Goal: Task Accomplishment & Management: Manage account settings

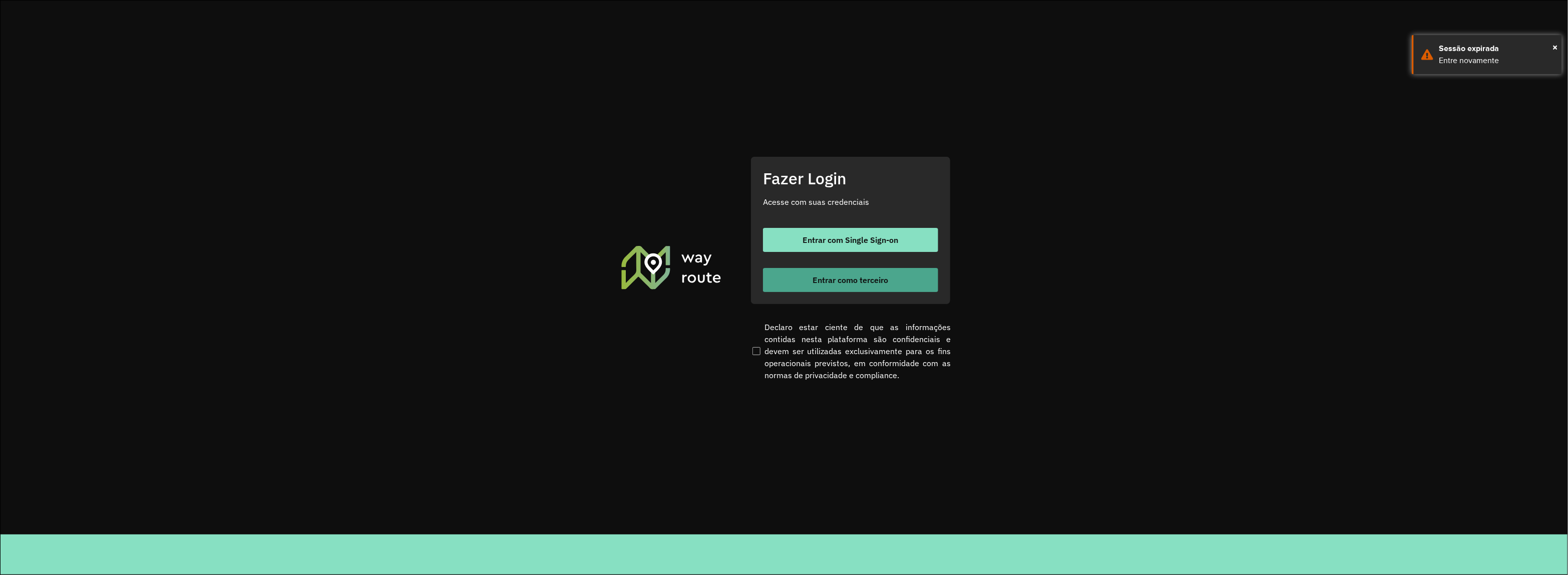
click at [882, 276] on span "Entrar como terceiro" at bounding box center [851, 280] width 75 height 8
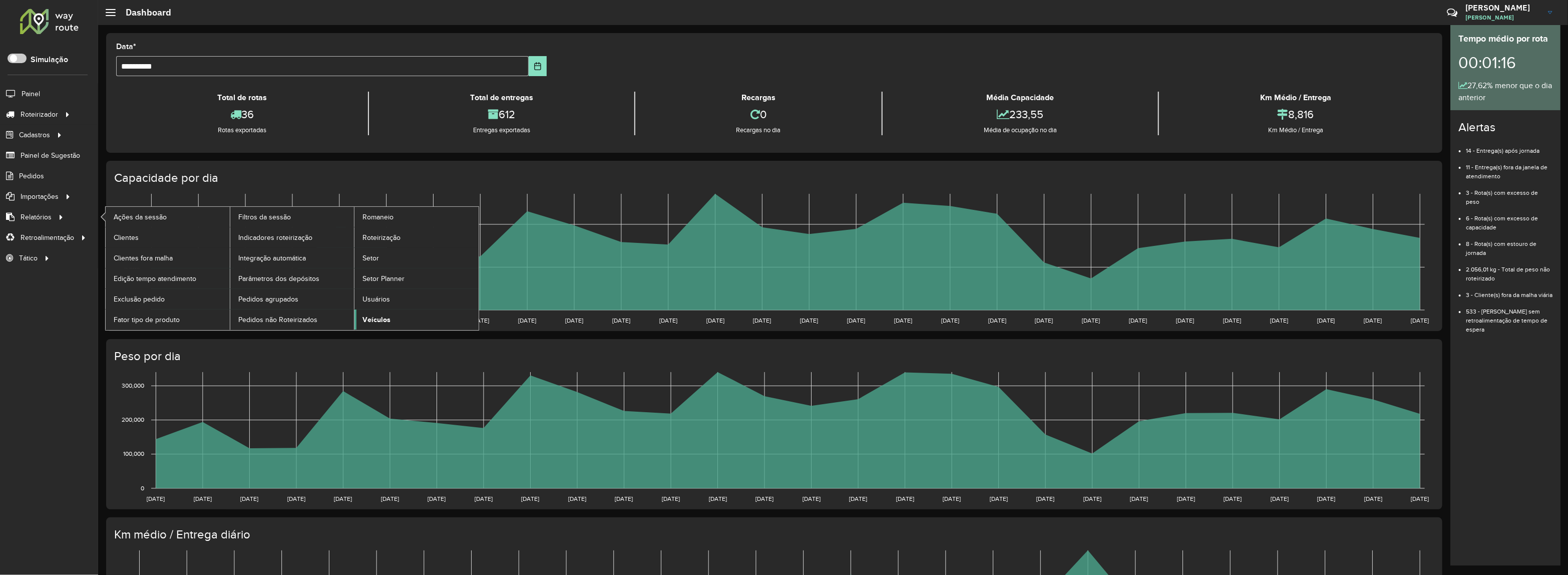
click at [387, 318] on span "Veículos" at bounding box center [376, 320] width 28 height 10
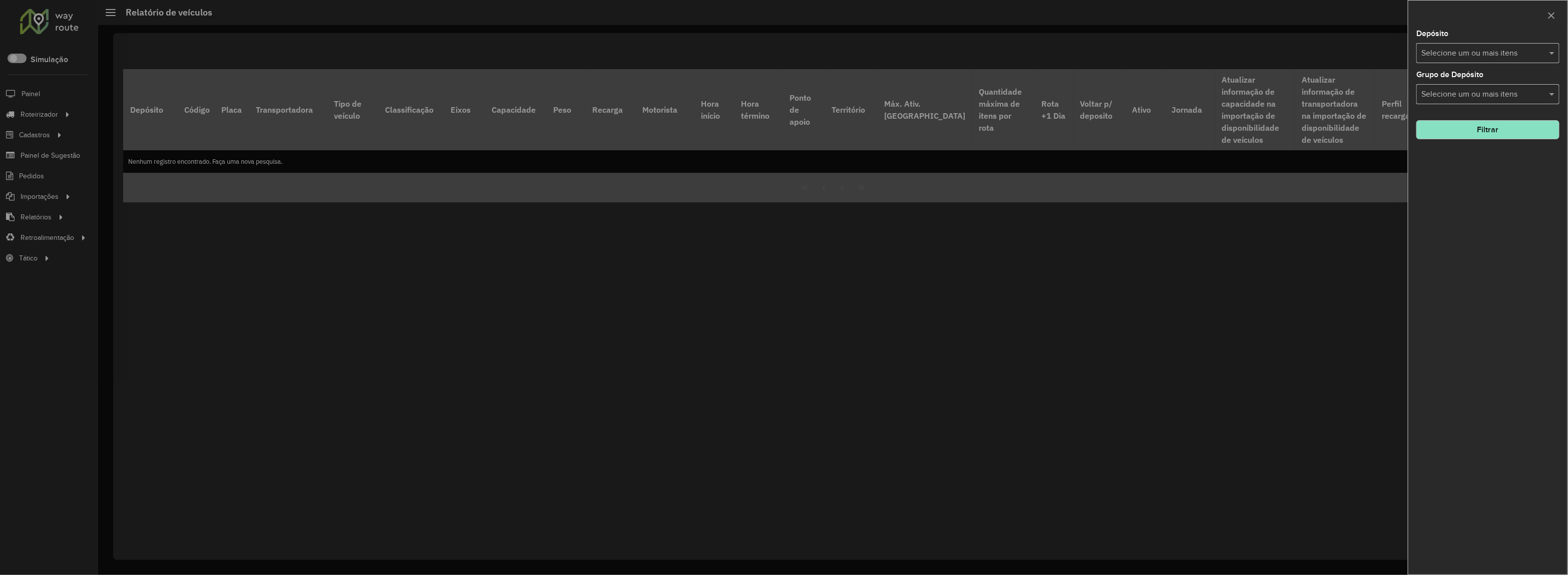
click at [1452, 39] on div "Depósito Selecione um ou mais itens" at bounding box center [1488, 46] width 143 height 33
click at [1454, 63] on div "Selecione um ou mais itens" at bounding box center [1488, 53] width 143 height 20
click at [1413, 103] on div "Depósito Selecione um ou mais itens Grupo de Depósito Selecione um ou mais iten…" at bounding box center [1488, 302] width 159 height 545
drag, startPoint x: 1468, startPoint y: 9, endPoint x: 1458, endPoint y: 58, distance: 50.0
click at [1468, 11] on div at bounding box center [1488, 15] width 159 height 30
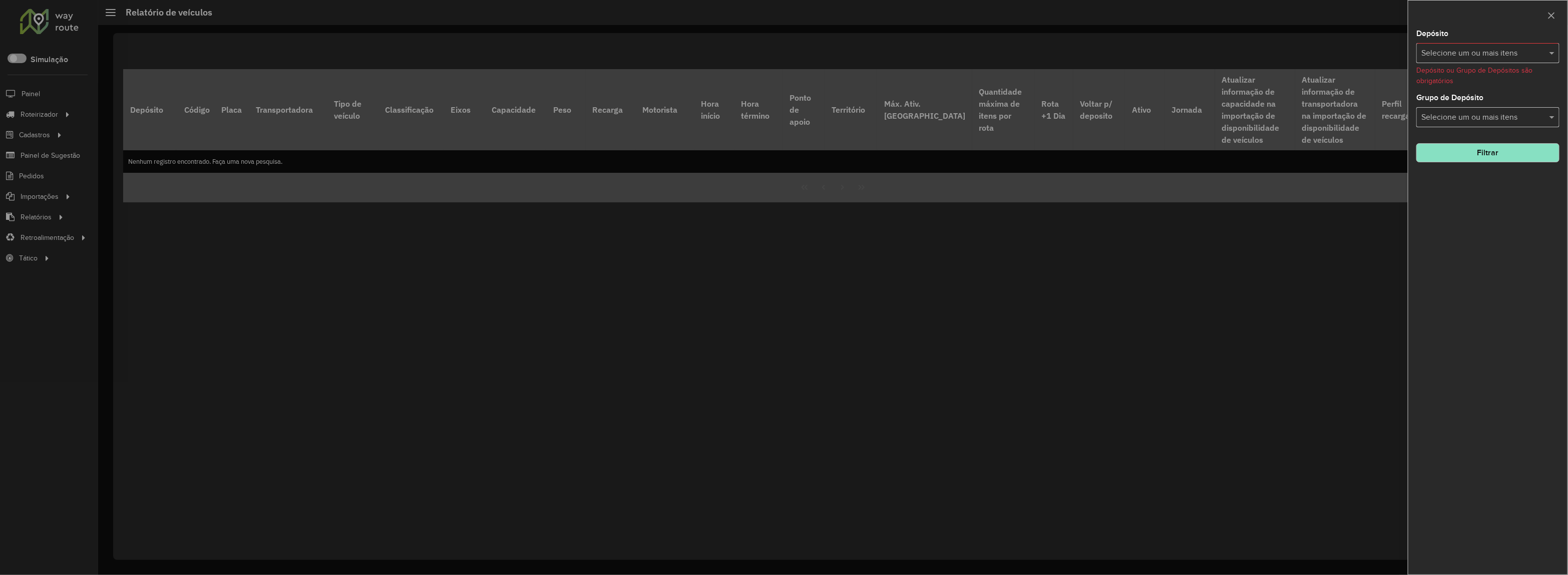
drag, startPoint x: 1443, startPoint y: 83, endPoint x: 1420, endPoint y: 68, distance: 27.5
click at [1440, 83] on formly-validation-message "Depósito ou Grupo de Depósitos são obrigatórios" at bounding box center [1474, 76] width 116 height 18
click at [1420, 68] on formly-validation-message "Depósito ou Grupo de Depósitos são obrigatórios" at bounding box center [1474, 76] width 116 height 18
click at [1415, 46] on div "Depósito Selecione um ou mais itens Depósito ou Grupo de Depósitos são obrigató…" at bounding box center [1488, 302] width 159 height 545
drag, startPoint x: 1435, startPoint y: 46, endPoint x: 1433, endPoint y: 66, distance: 20.1
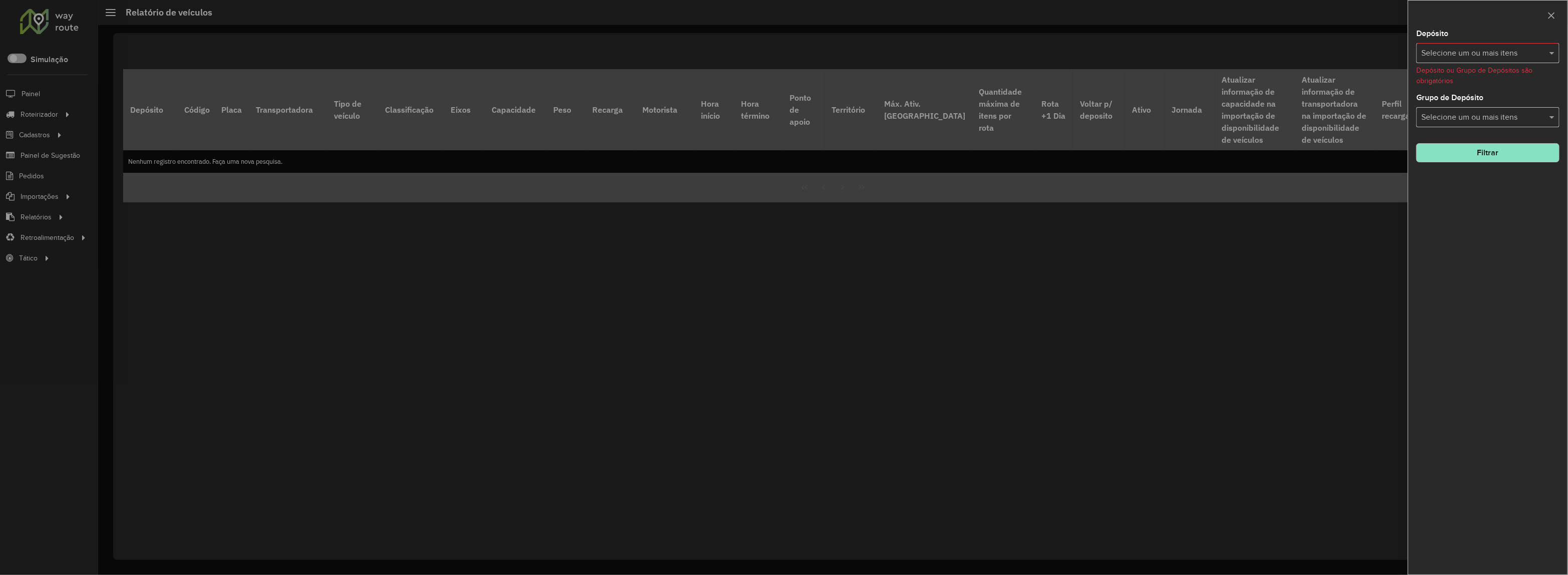
click at [1435, 46] on div "Selecione um ou mais itens" at bounding box center [1488, 53] width 143 height 20
click at [1420, 96] on div "Disfonte" at bounding box center [1488, 104] width 142 height 17
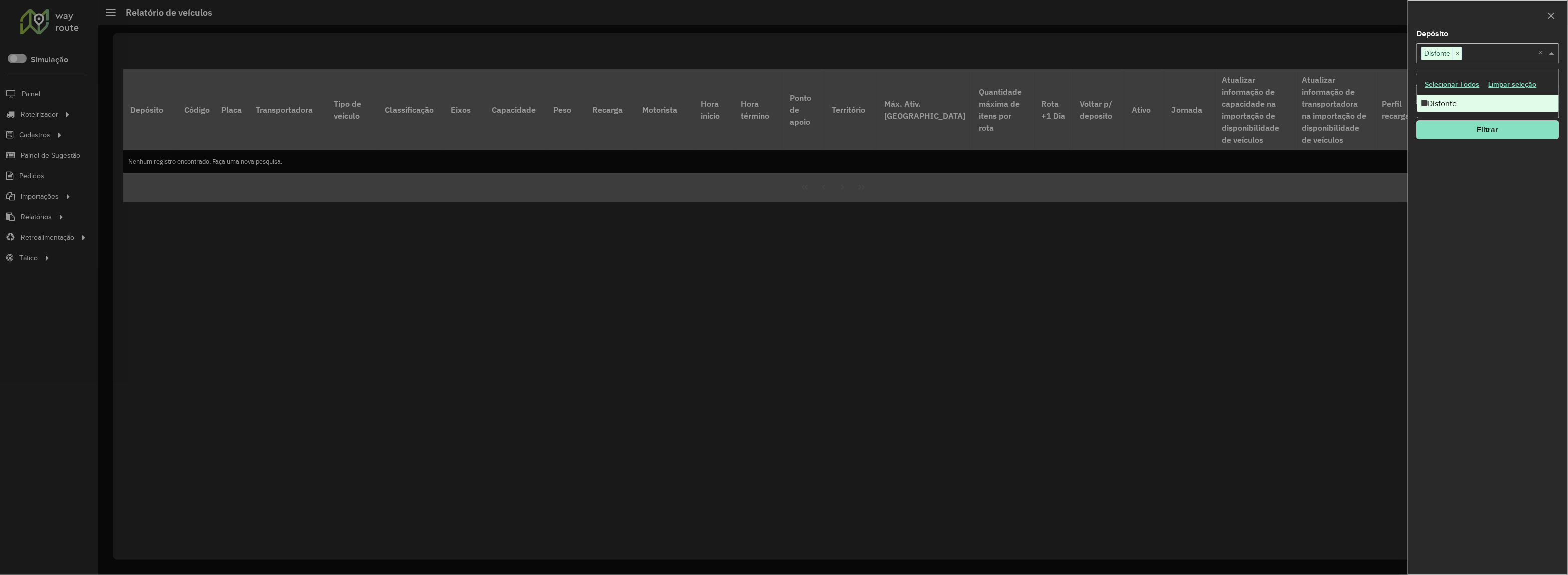
click at [1417, 186] on div "Depósito Selecione um ou mais itens Disfonte × × Grupo de Depósito Selecione um…" at bounding box center [1488, 302] width 159 height 545
click at [1436, 96] on input "text" at bounding box center [1483, 95] width 128 height 12
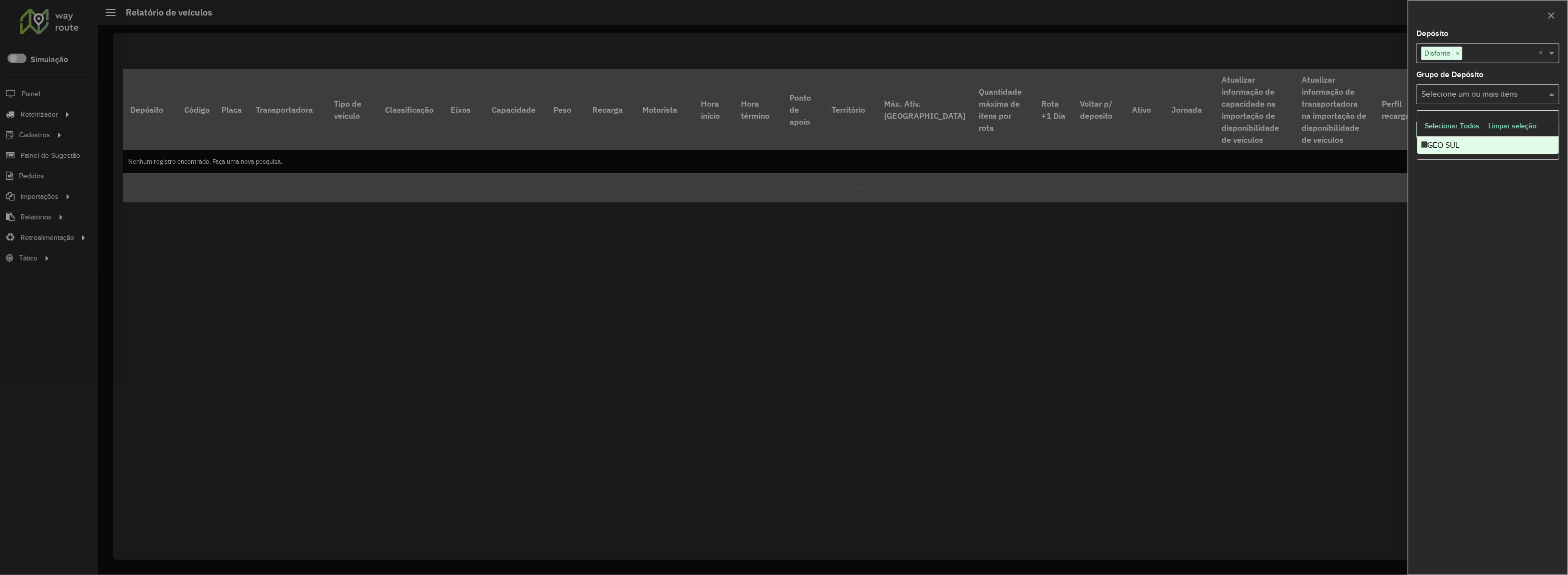
click at [1463, 233] on div "Depósito Selecione um ou mais itens Disfonte × × Grupo de Depósito Selecione um…" at bounding box center [1488, 302] width 159 height 545
click at [1448, 157] on button "Filtrar" at bounding box center [1488, 152] width 143 height 19
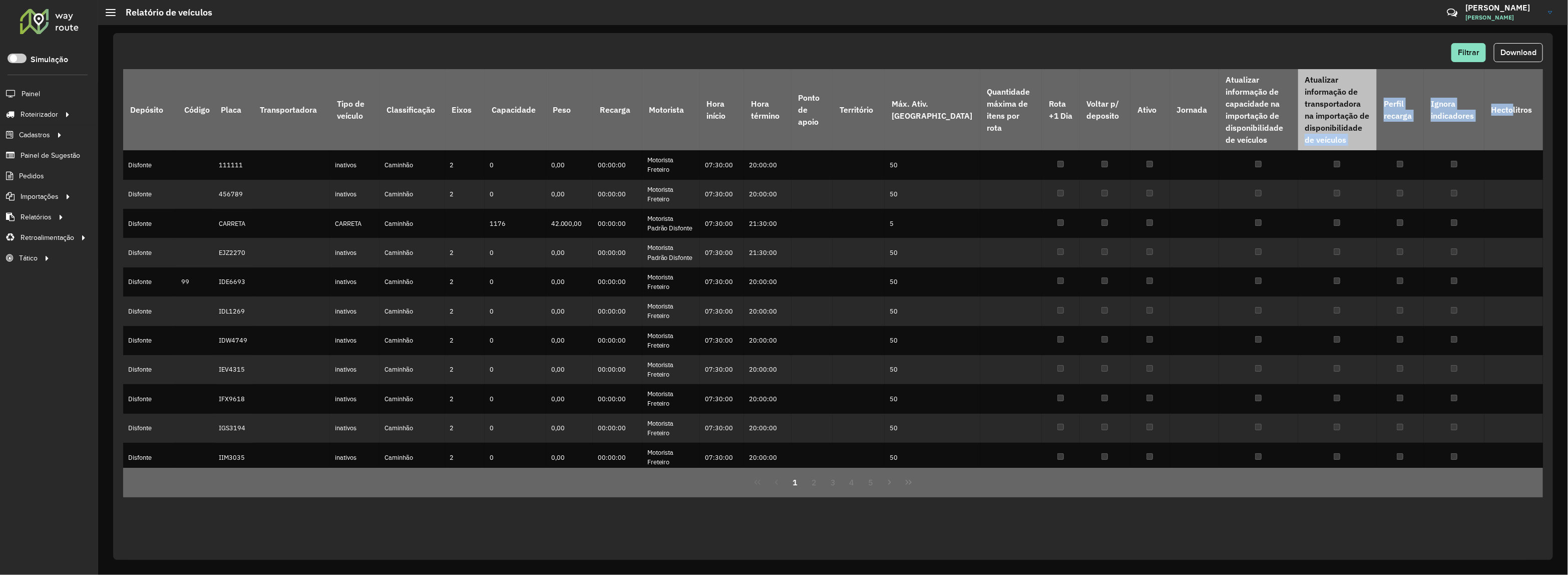
drag, startPoint x: 1507, startPoint y: 110, endPoint x: 1360, endPoint y: 126, distance: 147.9
click at [1350, 123] on tr "Depósito Código Placa Transportadora Tipo de veículo Classificação Eixos Capaci…" at bounding box center [833, 110] width 1420 height 81
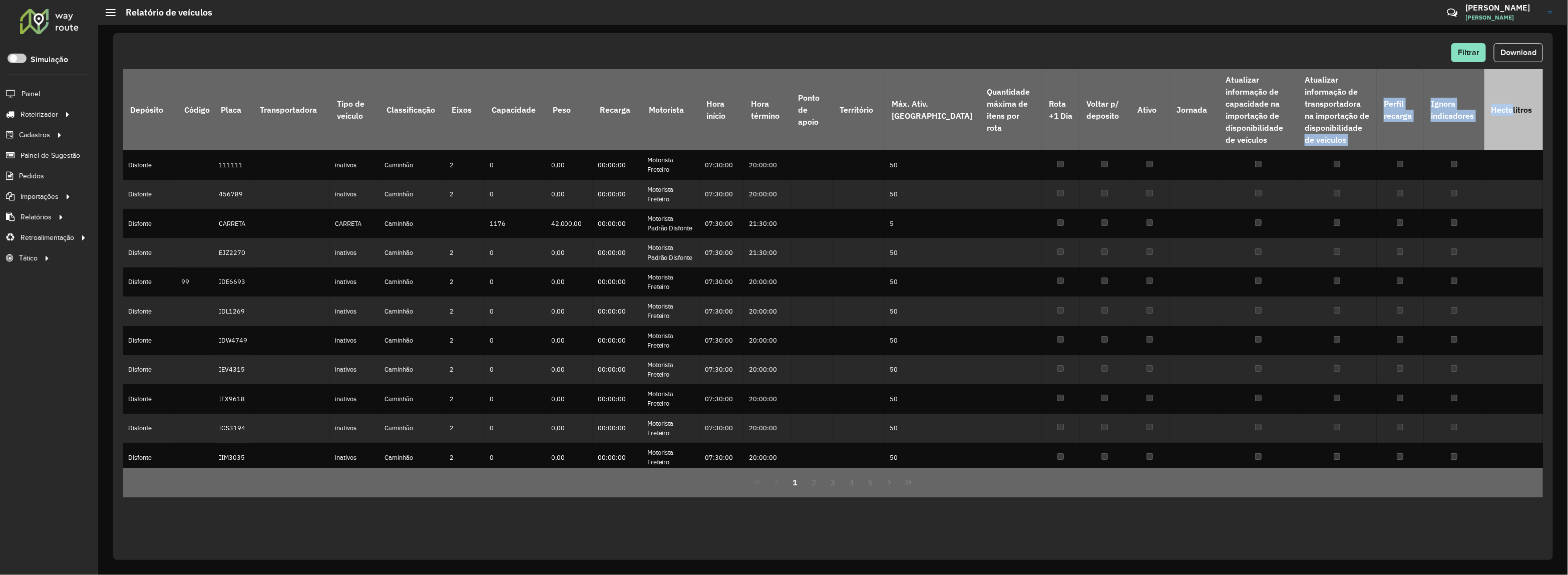
click at [1485, 139] on th "Hectolitros" at bounding box center [1514, 110] width 58 height 81
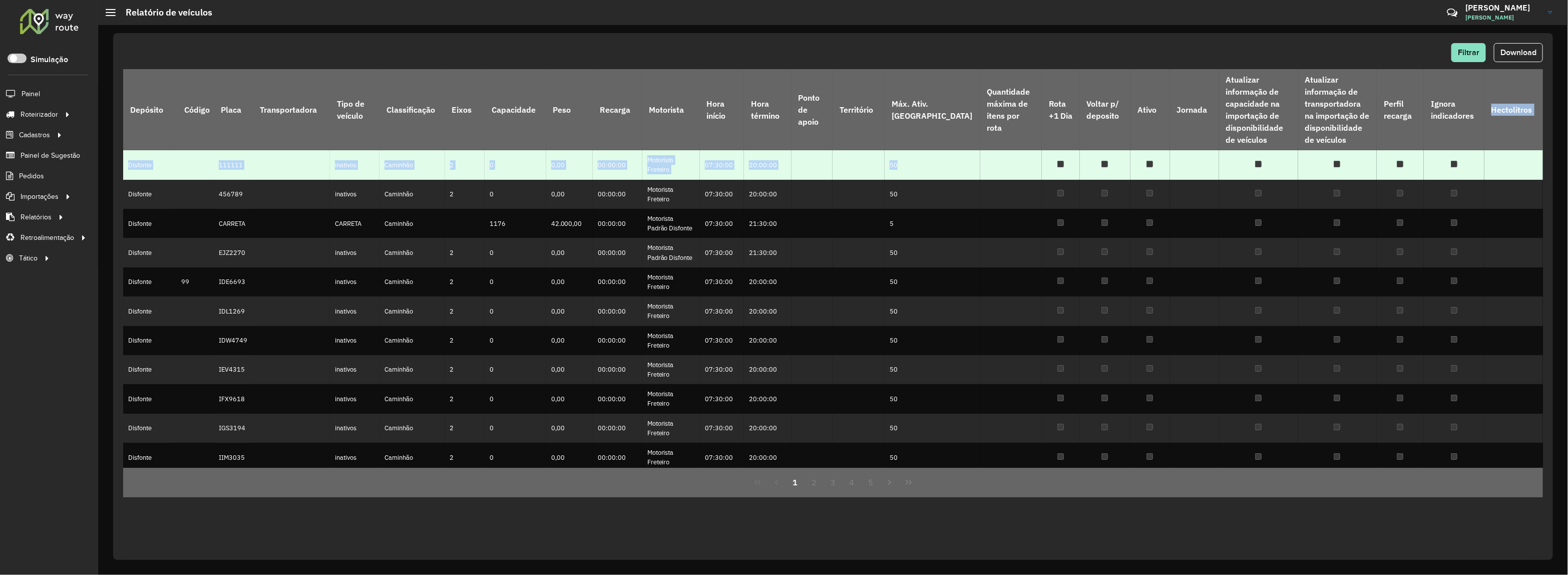
drag, startPoint x: 1483, startPoint y: 139, endPoint x: 1324, endPoint y: 175, distance: 163.0
click at [1328, 156] on table "Depósito Código Placa Transportadora Tipo de veículo Classificação Eixos Capaci…" at bounding box center [833, 403] width 1420 height 666
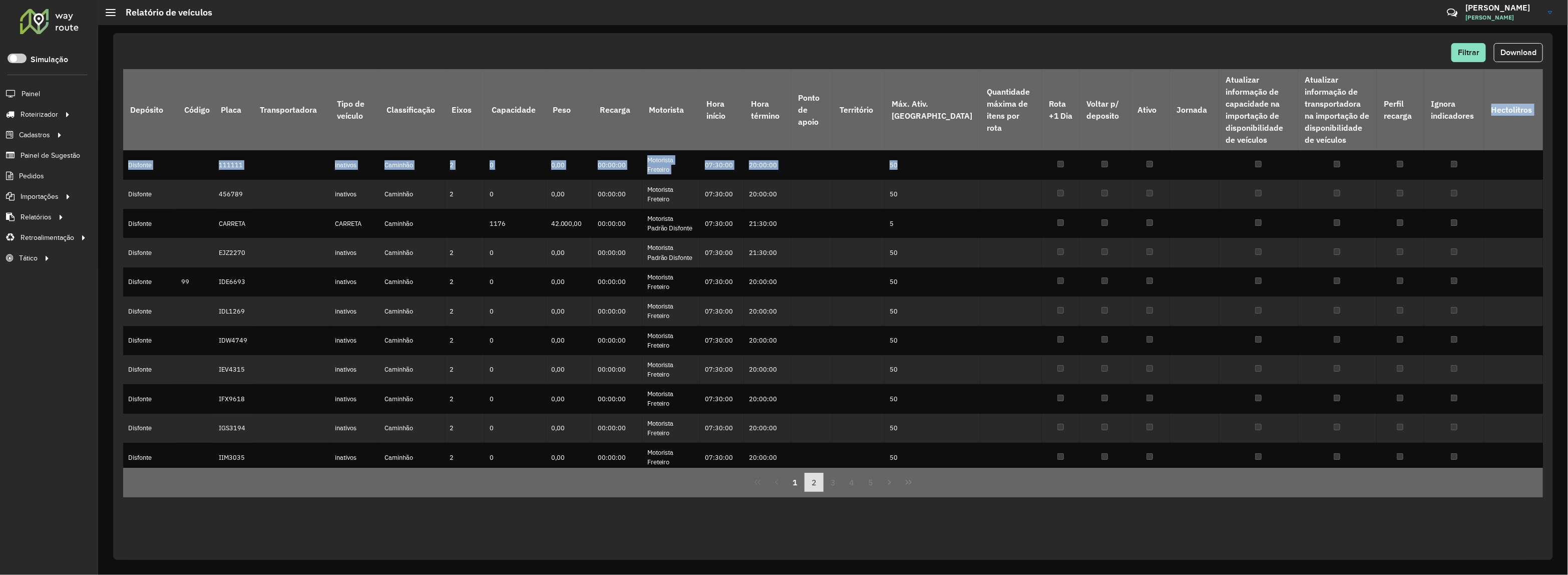
click at [814, 487] on button "2" at bounding box center [814, 482] width 19 height 19
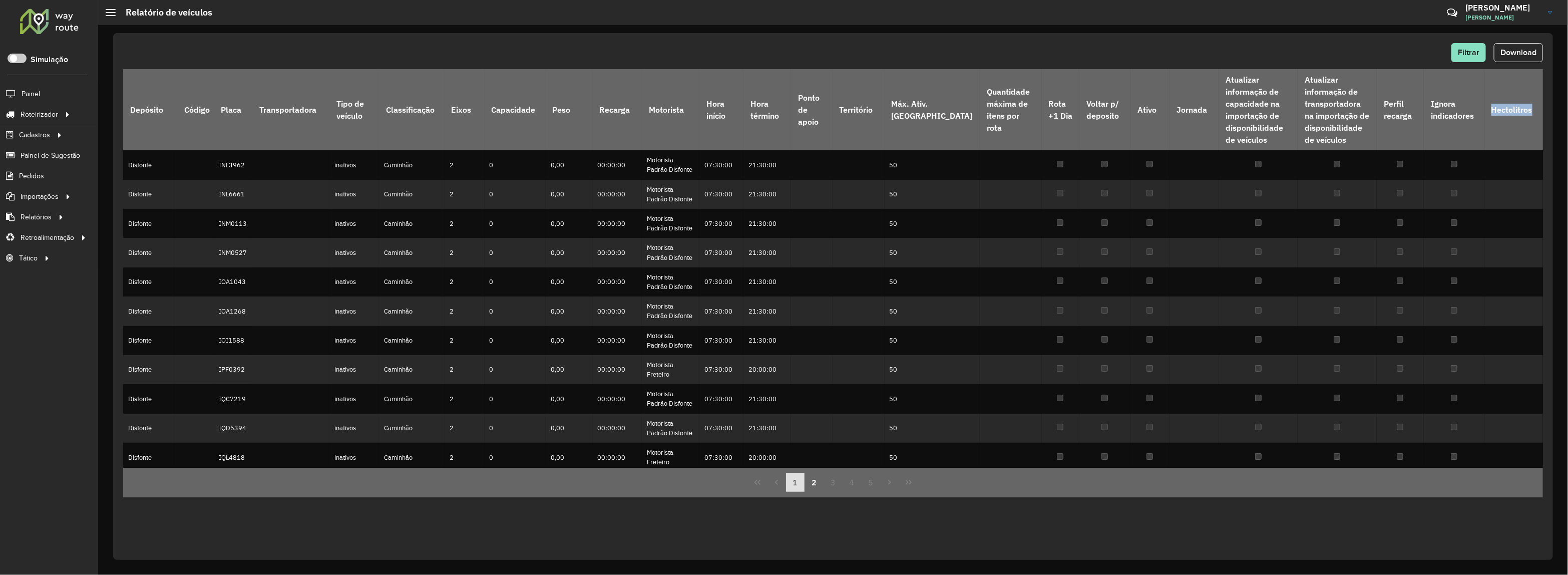
click at [802, 487] on button "1" at bounding box center [795, 482] width 19 height 19
click at [822, 482] on button "2" at bounding box center [814, 482] width 19 height 19
click at [800, 482] on button "1" at bounding box center [795, 482] width 19 height 19
click at [822, 485] on button "2" at bounding box center [814, 482] width 19 height 19
click at [786, 486] on button "1" at bounding box center [795, 482] width 19 height 19
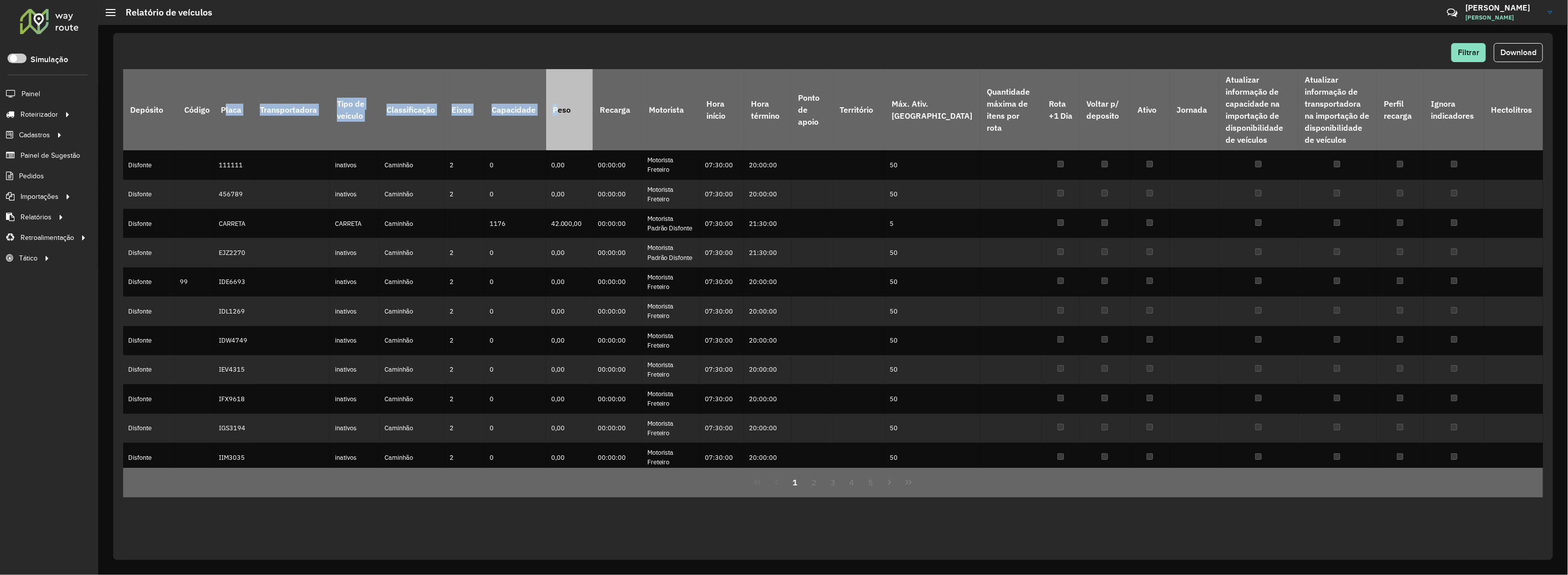
drag, startPoint x: 228, startPoint y: 101, endPoint x: 572, endPoint y: 85, distance: 344.4
click at [569, 85] on tr "Depósito Código Placa Transportadora Tipo de veículo Classificação Eixos Capaci…" at bounding box center [833, 110] width 1420 height 81
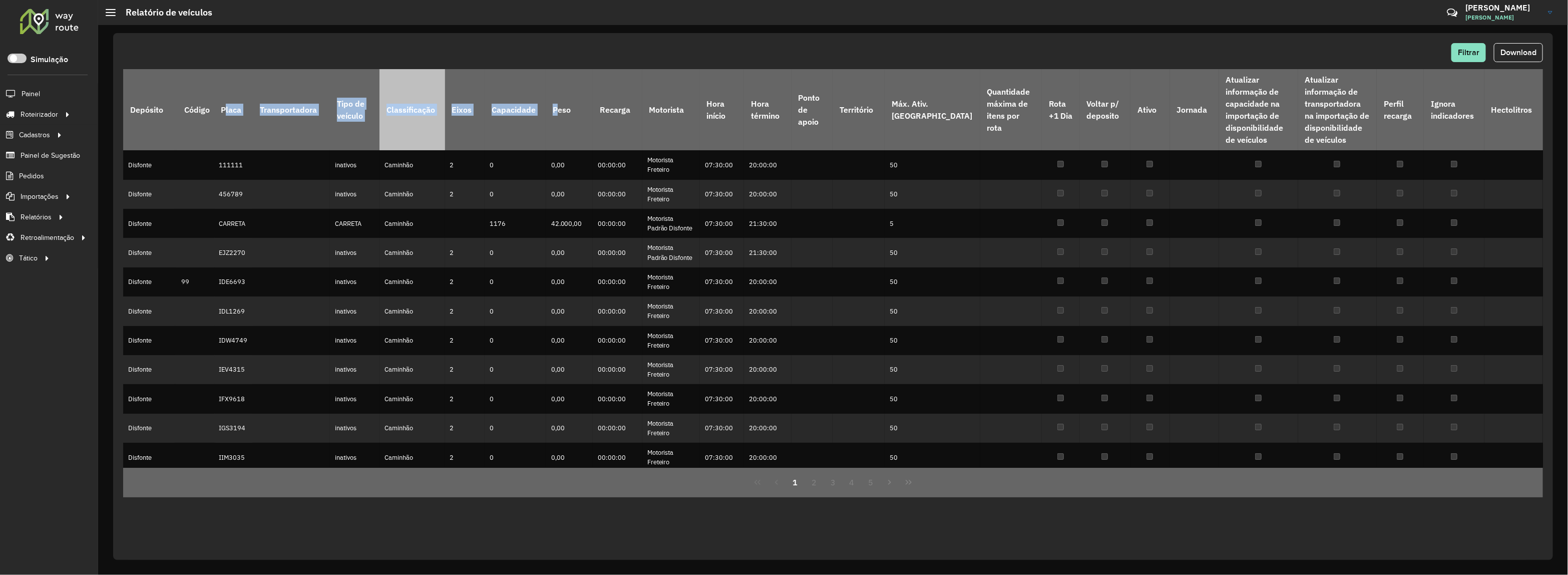
click at [394, 108] on th "Classificação" at bounding box center [411, 110] width 65 height 81
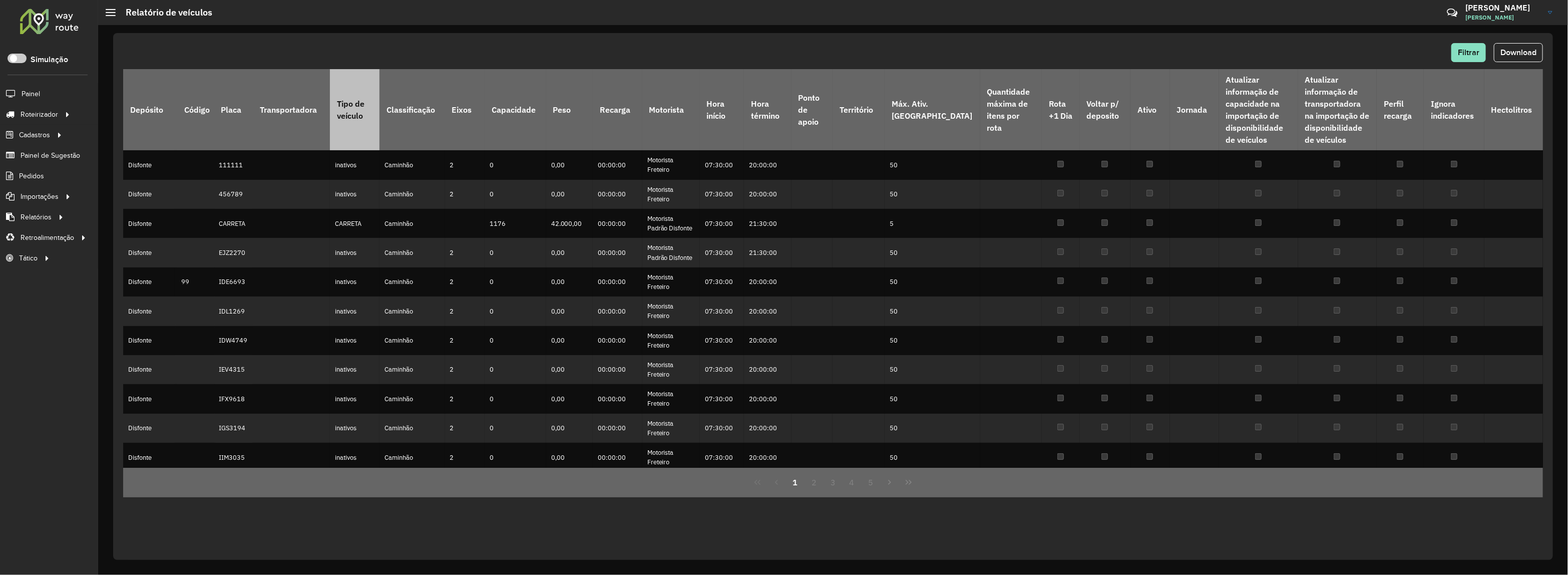
drag, startPoint x: 359, startPoint y: 108, endPoint x: 412, endPoint y: 108, distance: 53.0
click at [363, 108] on th "Tipo de veículo" at bounding box center [354, 110] width 49 height 81
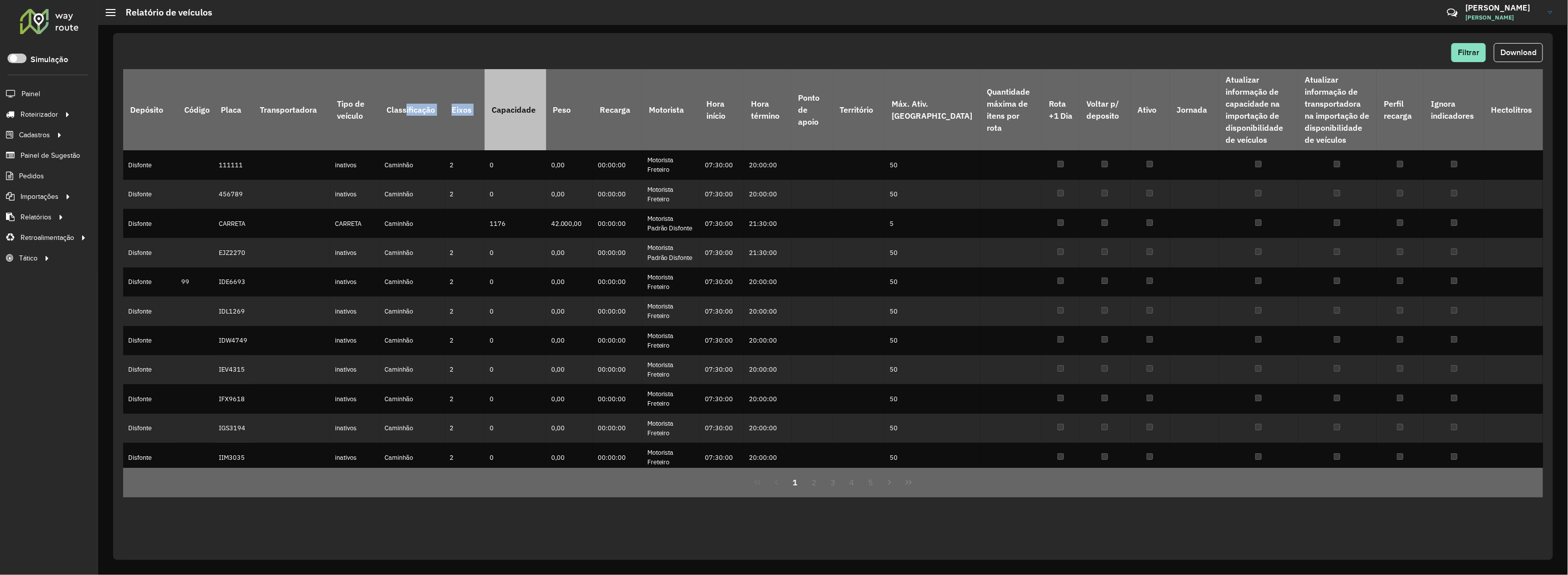
drag, startPoint x: 413, startPoint y: 108, endPoint x: 553, endPoint y: 91, distance: 141.0
click at [505, 97] on tr "Depósito Código Placa Transportadora Tipo de veículo Classificação Eixos Capaci…" at bounding box center [833, 110] width 1420 height 81
drag, startPoint x: 528, startPoint y: 100, endPoint x: 533, endPoint y: 101, distance: 5.1
click at [533, 101] on th "Capacidade" at bounding box center [515, 110] width 61 height 81
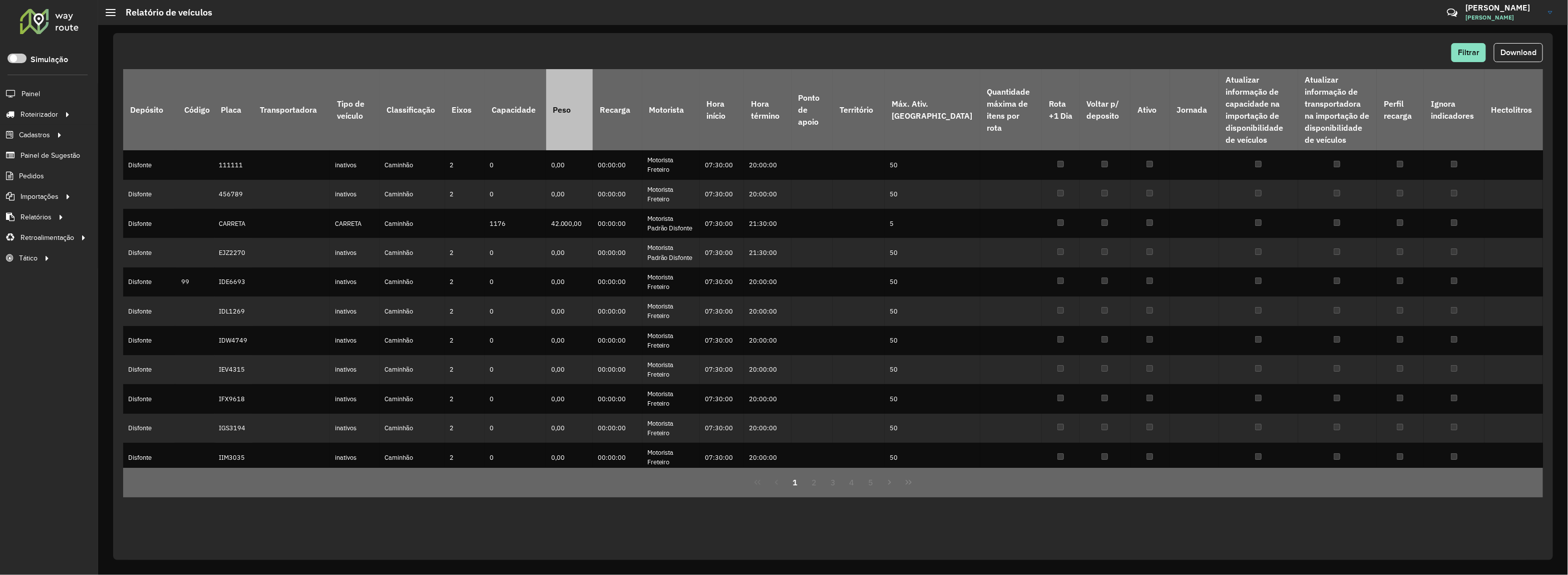
drag, startPoint x: 661, startPoint y: 102, endPoint x: 570, endPoint y: 115, distance: 91.9
click at [661, 102] on th "Motorista" at bounding box center [671, 110] width 58 height 81
click at [539, 118] on th "Capacidade" at bounding box center [515, 110] width 61 height 81
drag, startPoint x: 618, startPoint y: 118, endPoint x: 674, endPoint y: 110, distance: 56.6
click at [625, 117] on th "Recarga" at bounding box center [617, 110] width 49 height 81
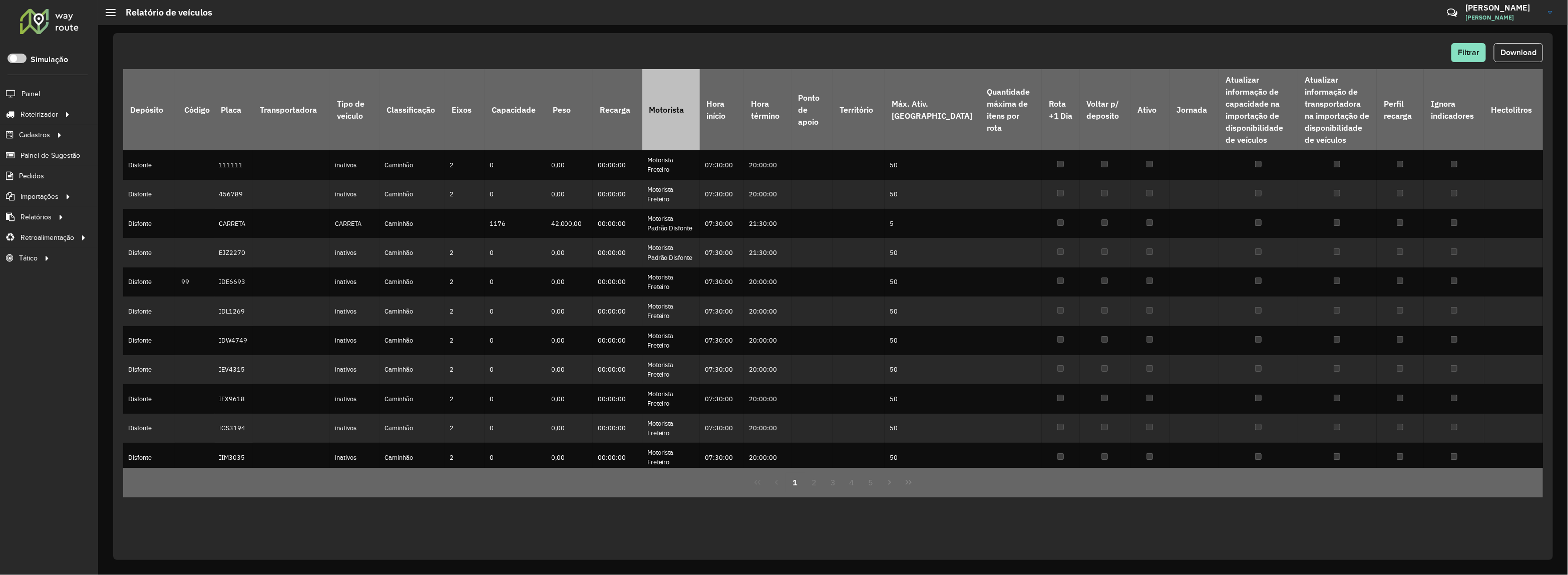
click at [681, 108] on th "Motorista" at bounding box center [671, 110] width 58 height 81
click at [729, 108] on th "Hora início" at bounding box center [722, 110] width 44 height 81
click at [735, 123] on th "Hora início" at bounding box center [722, 110] width 44 height 81
click at [824, 115] on th "Ponto de apoio" at bounding box center [811, 110] width 41 height 81
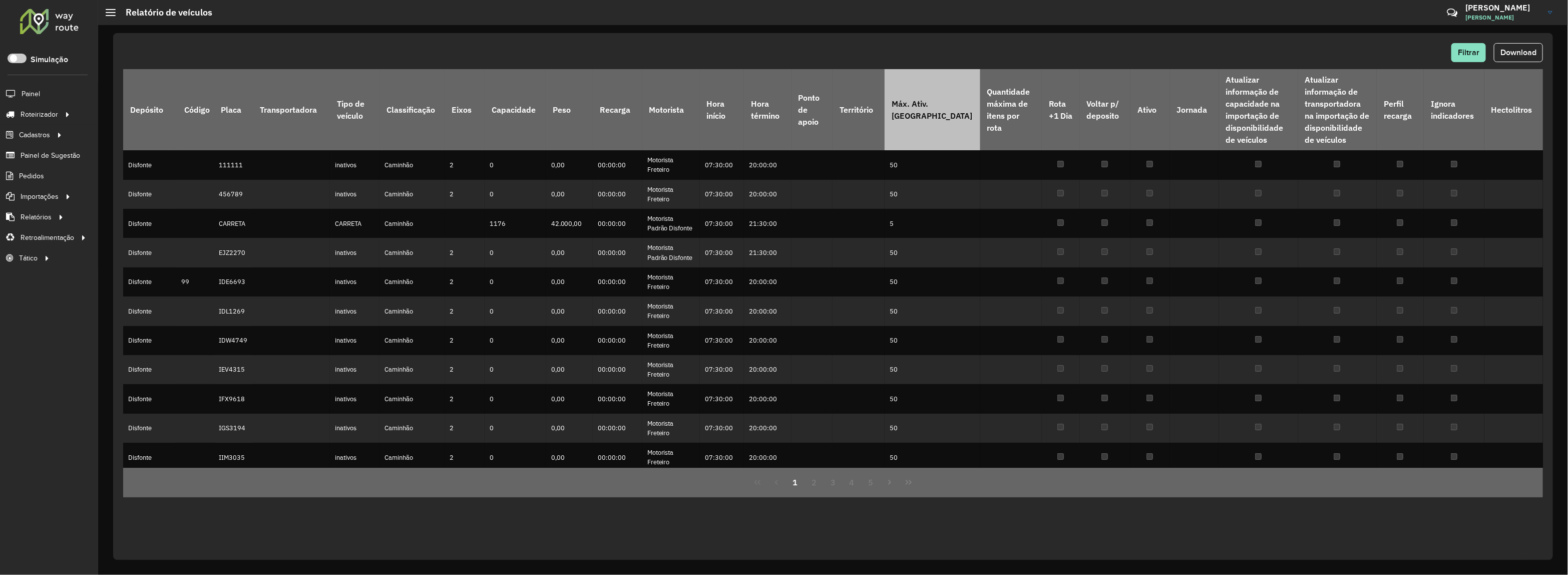
click at [915, 115] on th "Máx. Ativ. Rota" at bounding box center [932, 110] width 96 height 81
drag, startPoint x: 904, startPoint y: 116, endPoint x: 947, endPoint y: 118, distance: 43.0
click at [884, 116] on th "Território" at bounding box center [859, 110] width 52 height 81
drag, startPoint x: 947, startPoint y: 118, endPoint x: 957, endPoint y: 119, distance: 10.0
click at [948, 118] on th "Máx. Ativ. Rota" at bounding box center [932, 110] width 96 height 81
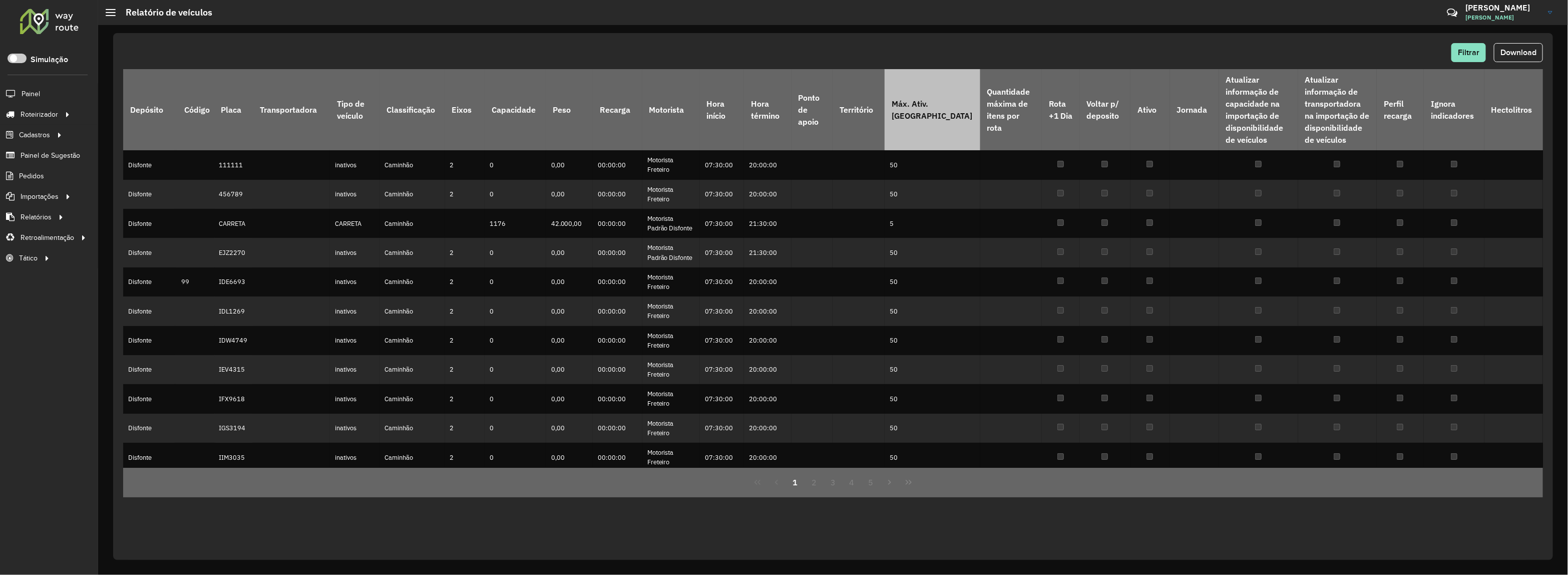
click at [949, 123] on th "Máx. Ativ. Rota" at bounding box center [932, 110] width 96 height 81
click at [929, 110] on th "Máx. Ativ. Rota" at bounding box center [932, 110] width 96 height 81
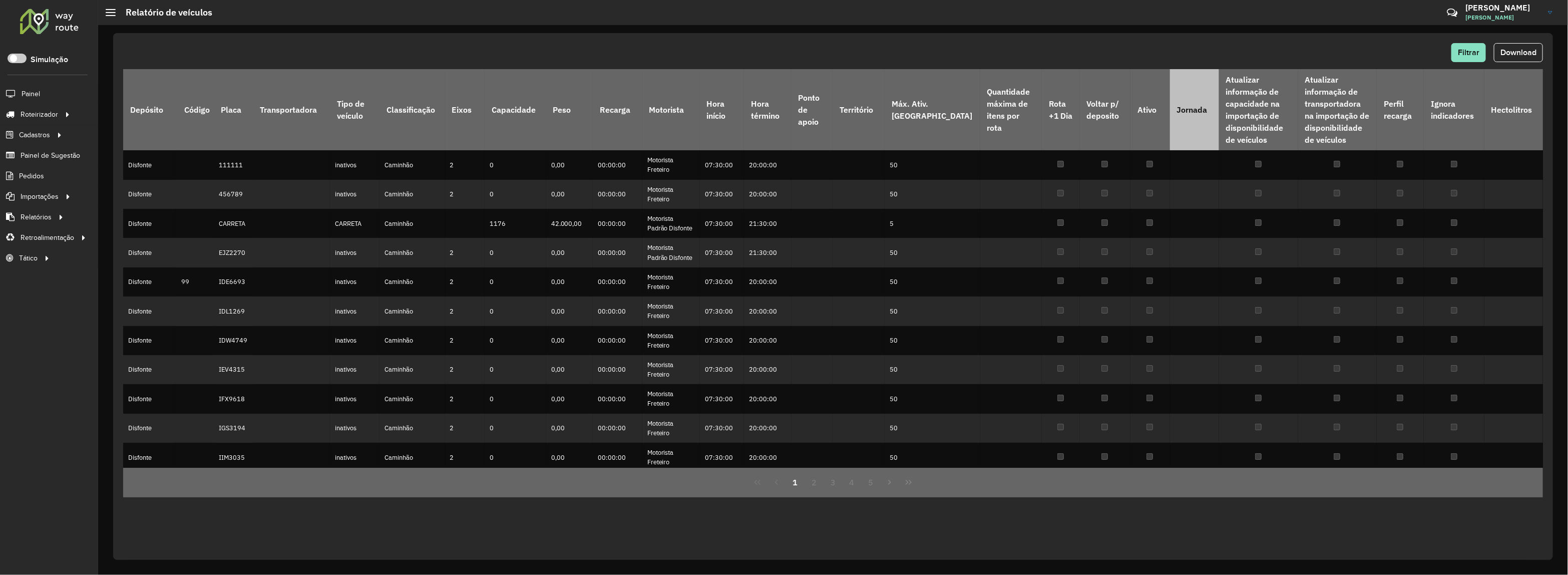
click at [1180, 108] on th "Jornada" at bounding box center [1194, 110] width 49 height 81
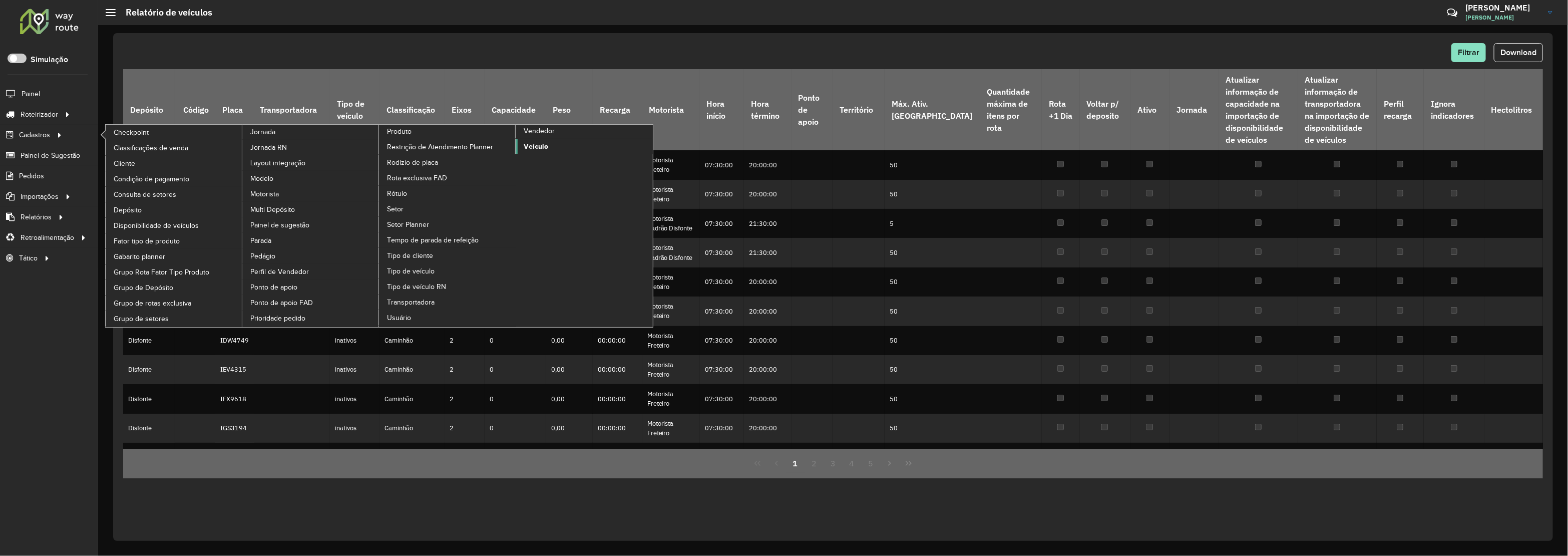
click at [544, 151] on span "Veículo" at bounding box center [536, 146] width 24 height 10
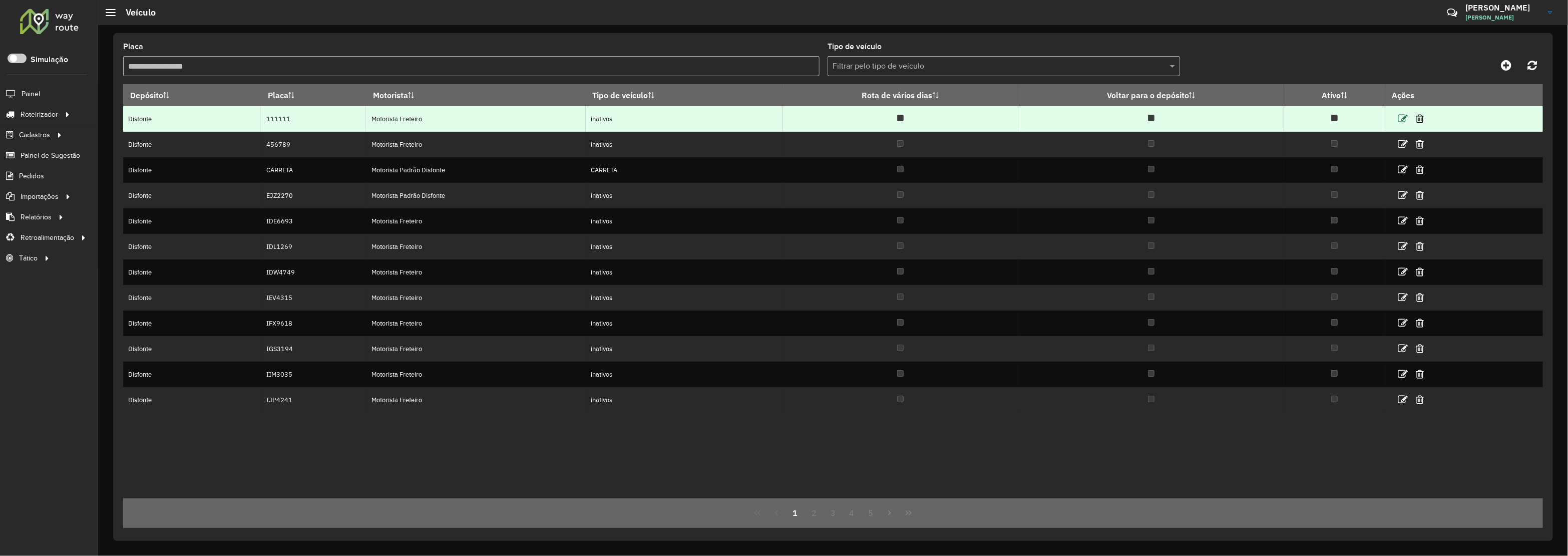
click at [1405, 124] on icon at bounding box center [1403, 119] width 10 height 10
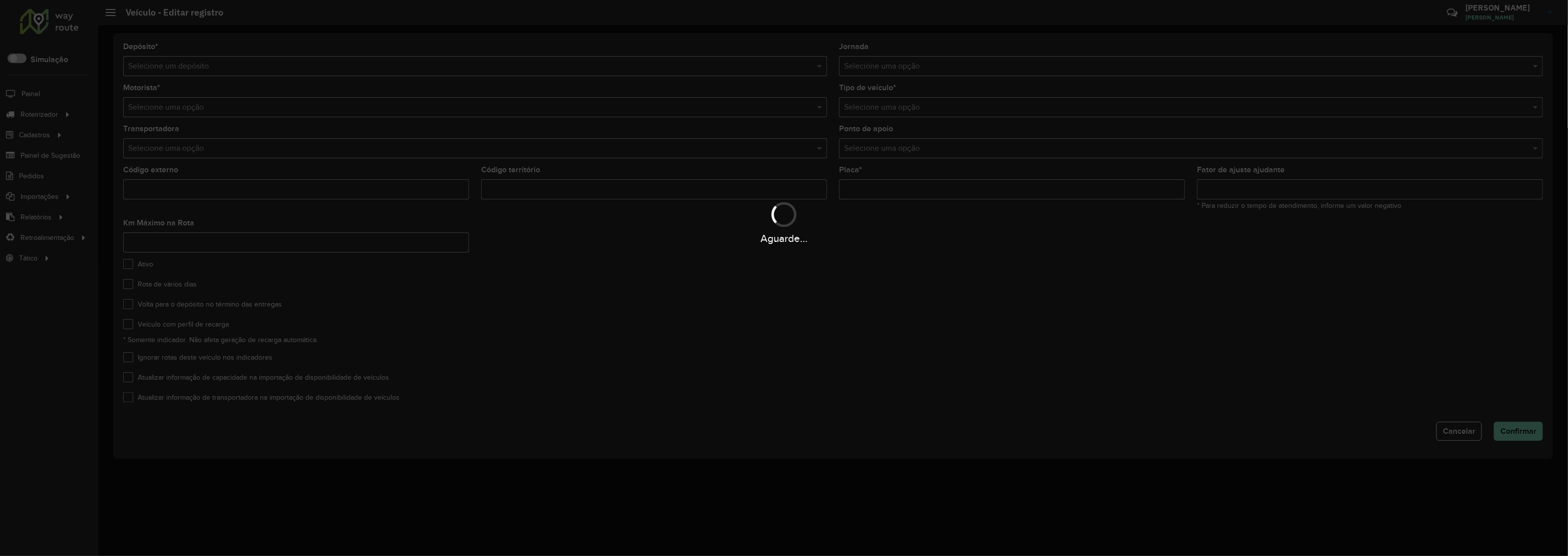
type input "******"
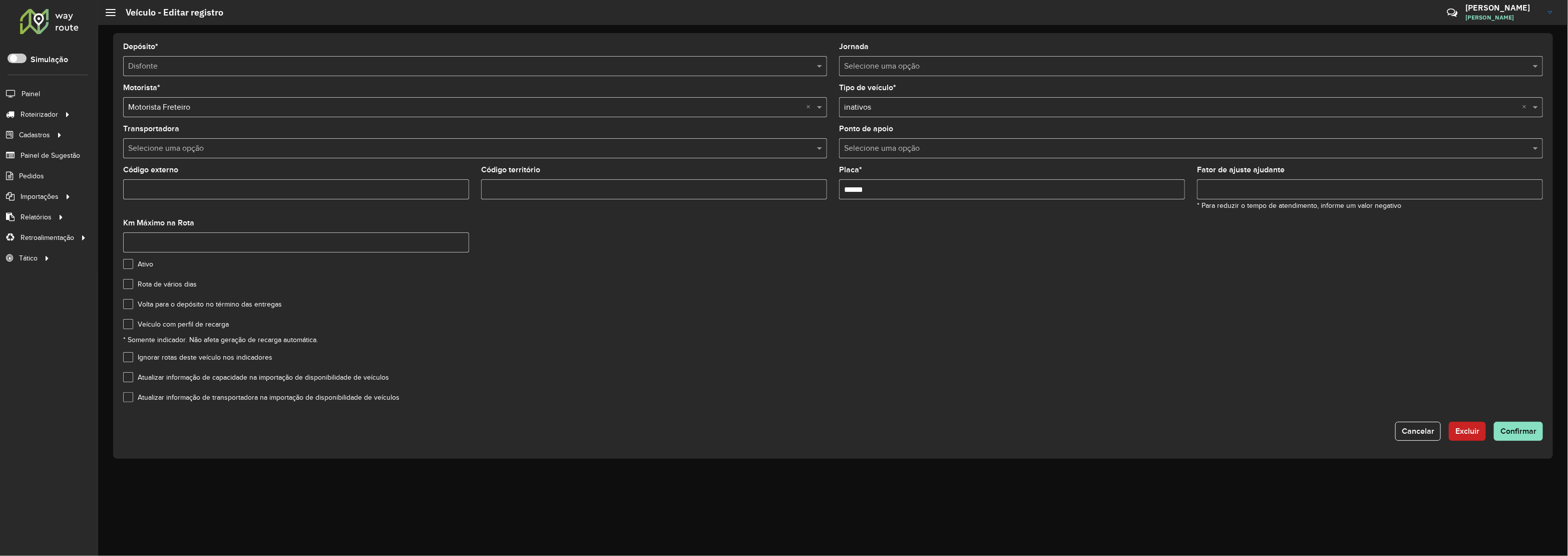
click at [320, 230] on div "Km Máximo na Rota" at bounding box center [296, 236] width 346 height 33
click at [320, 244] on input "Km Máximo na Rota" at bounding box center [296, 242] width 346 height 20
click at [552, 300] on formly-field "Rota de vários dias" at bounding box center [833, 290] width 1432 height 20
click at [453, 247] on input "Km Máximo na Rota" at bounding box center [296, 242] width 346 height 20
drag, startPoint x: 464, startPoint y: 244, endPoint x: 458, endPoint y: 239, distance: 7.8
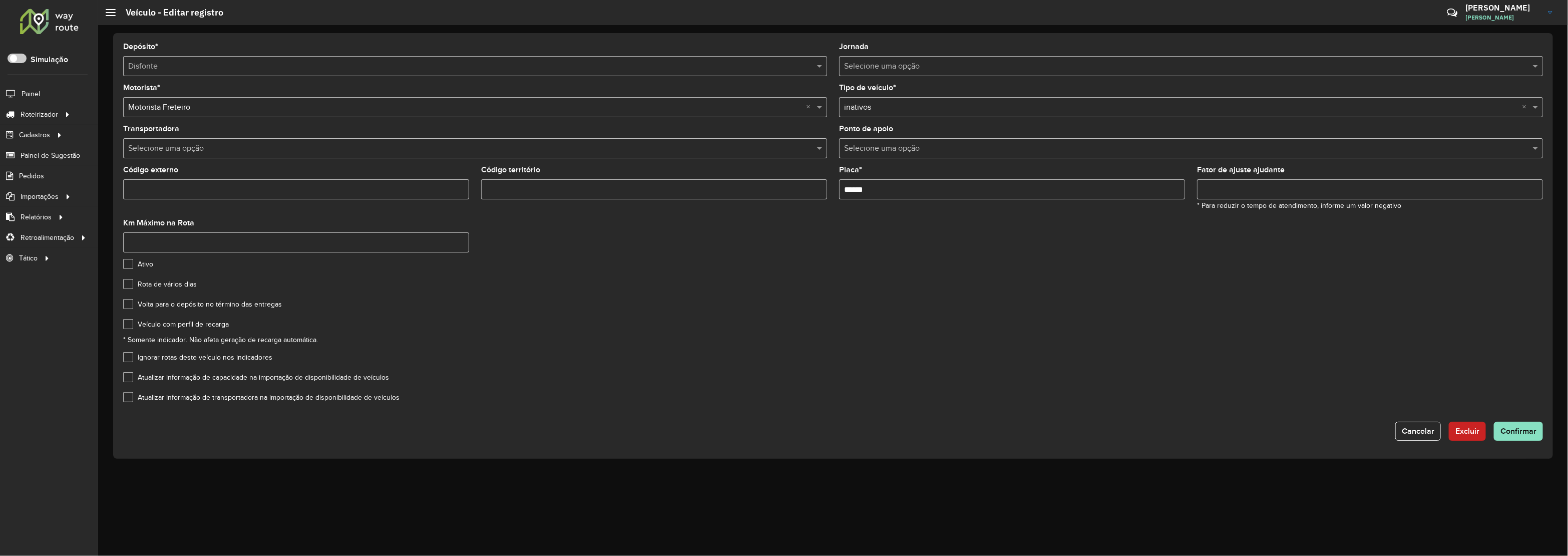
click at [463, 242] on input "Km Máximo na Rota" at bounding box center [296, 242] width 346 height 20
click at [458, 239] on input "*" at bounding box center [296, 242] width 346 height 20
click at [458, 244] on input "*" at bounding box center [296, 242] width 346 height 20
click at [461, 248] on input "*" at bounding box center [296, 242] width 346 height 20
type input "*"
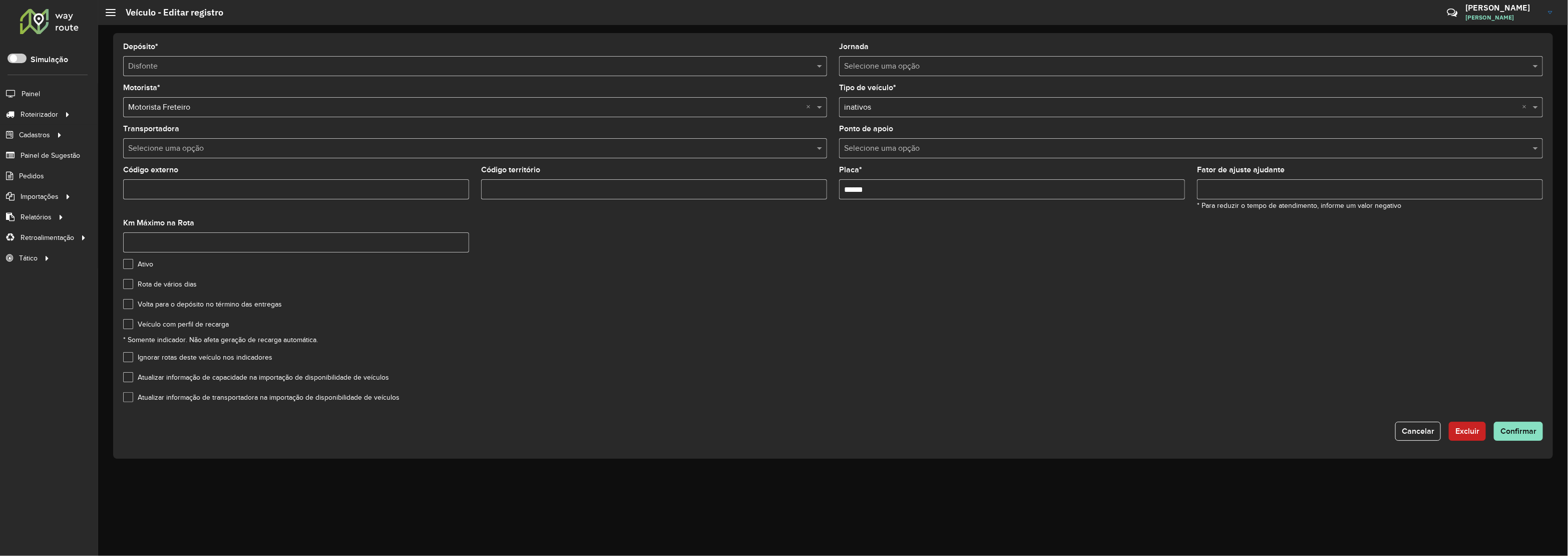
click at [461, 248] on input "*" at bounding box center [296, 242] width 346 height 20
click at [593, 281] on formly-field "Ativo" at bounding box center [833, 270] width 1432 height 20
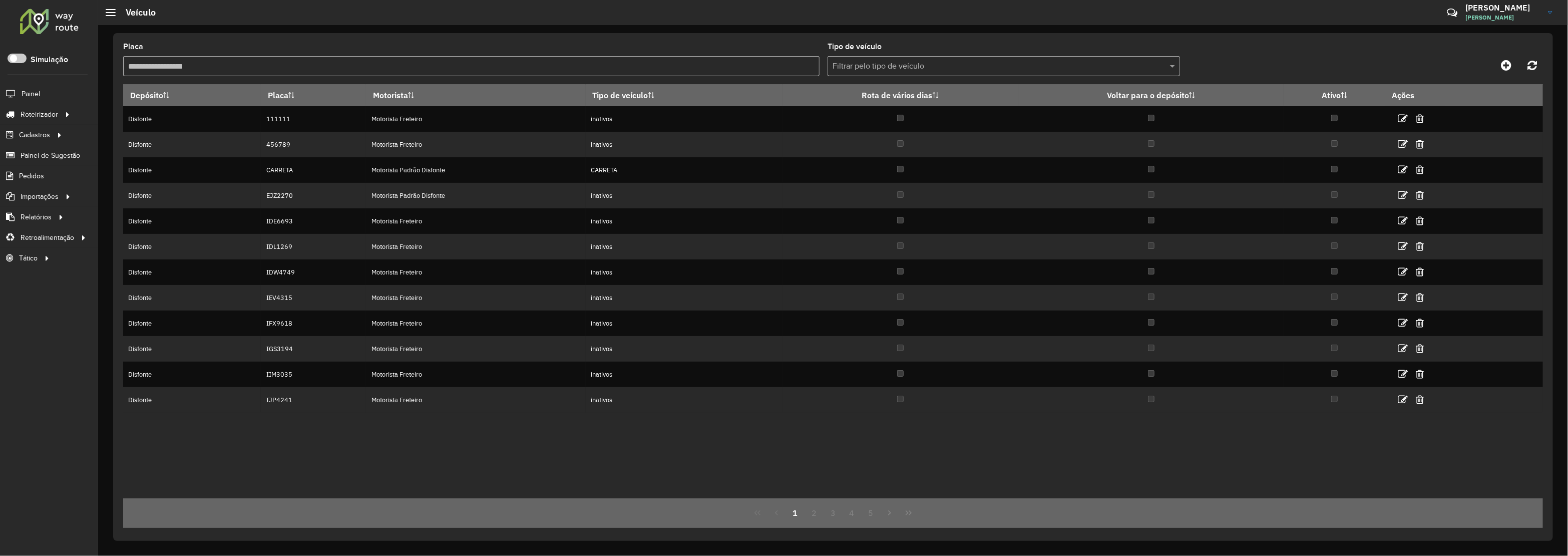
click at [427, 72] on input "Placa" at bounding box center [471, 66] width 696 height 20
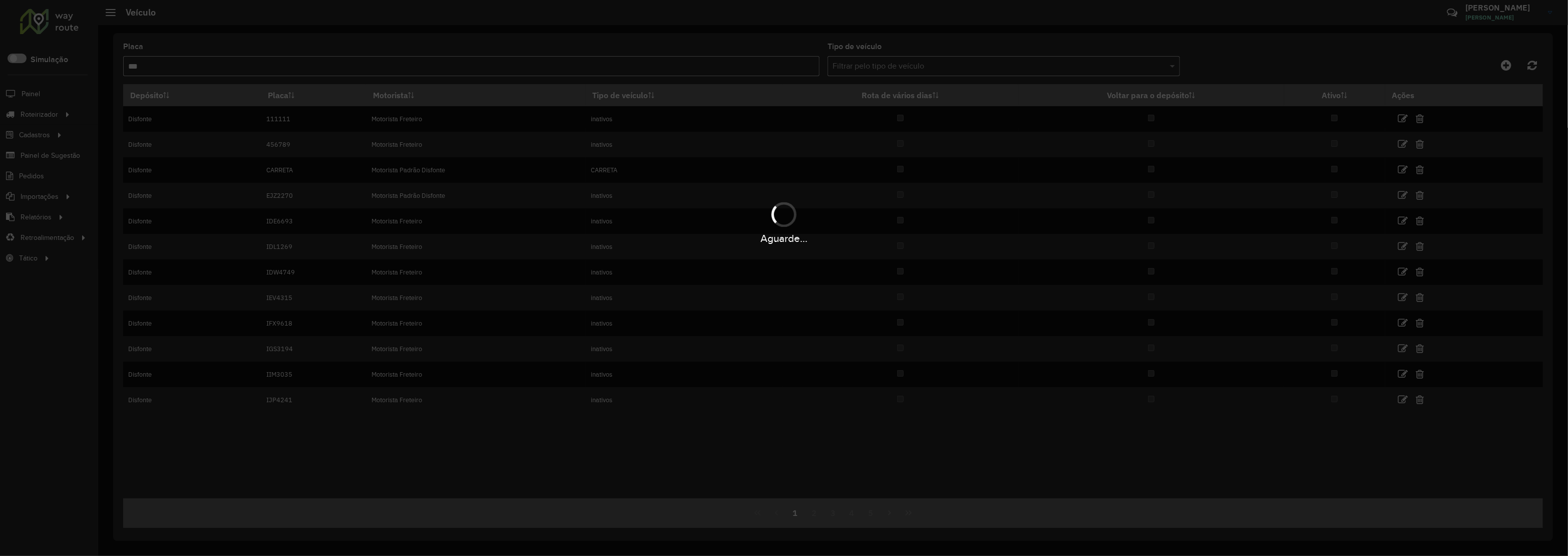
type input "***"
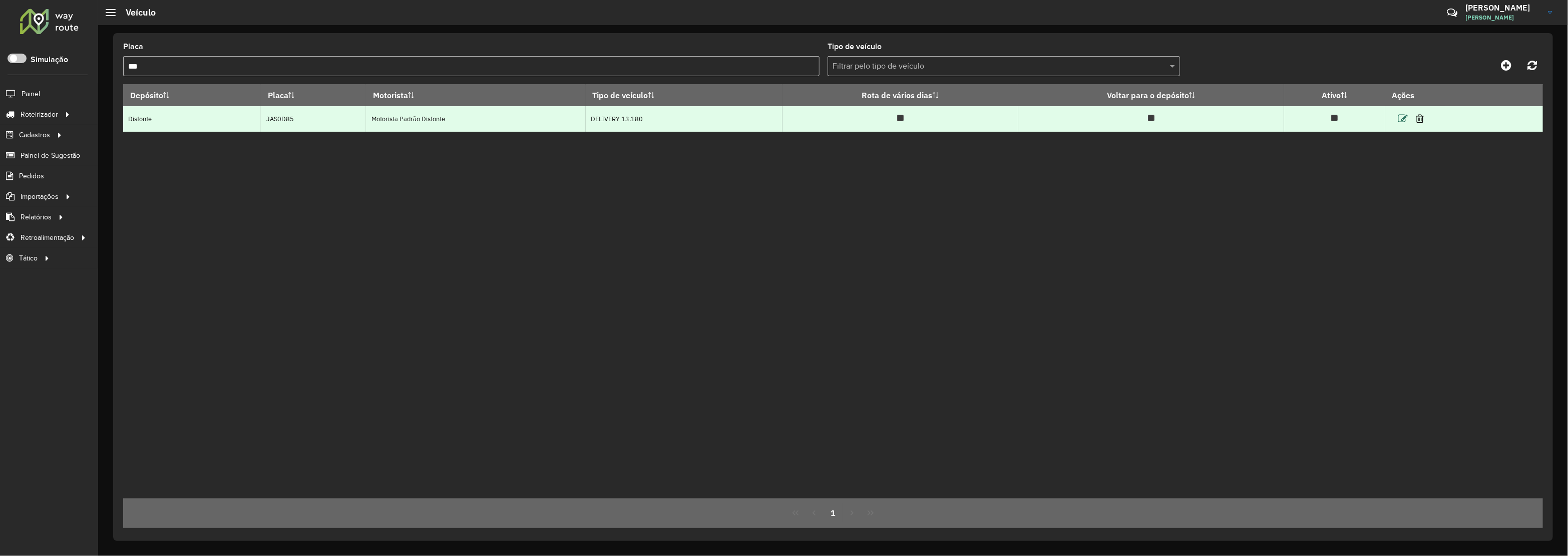
click at [1409, 117] on icon at bounding box center [1403, 119] width 10 height 10
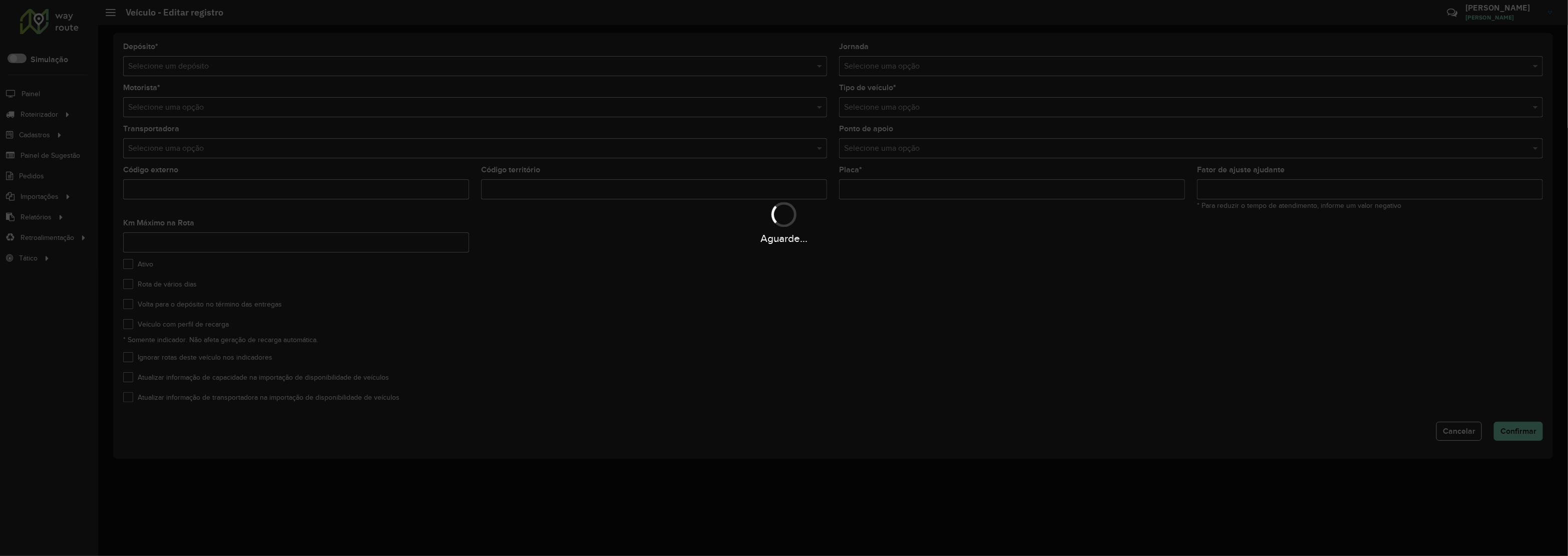
type input "**"
type input "*******"
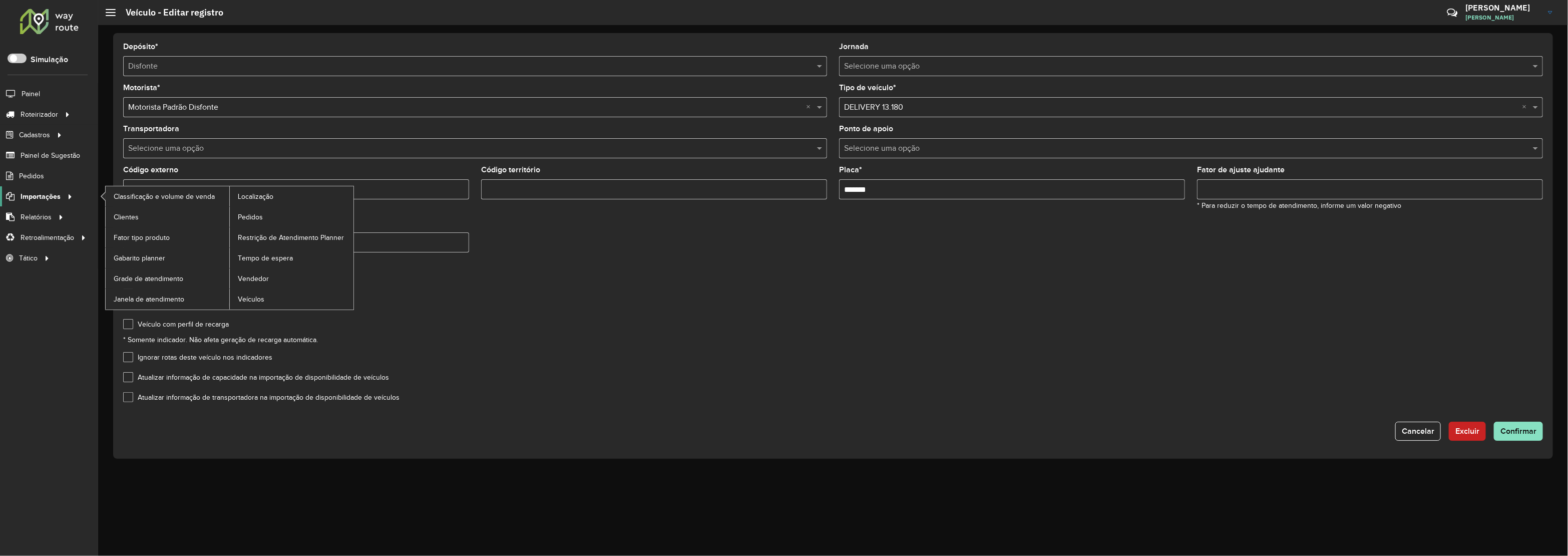
drag, startPoint x: 216, startPoint y: 195, endPoint x: 60, endPoint y: 202, distance: 156.2
click at [60, 202] on div "Roteirizador AmbevTech Simulação Painel Roteirizador Entregas Vendas Cadastros …" at bounding box center [784, 278] width 1568 height 556
click at [713, 303] on div "Volta para o depósito no término das entregas" at bounding box center [833, 306] width 1420 height 12
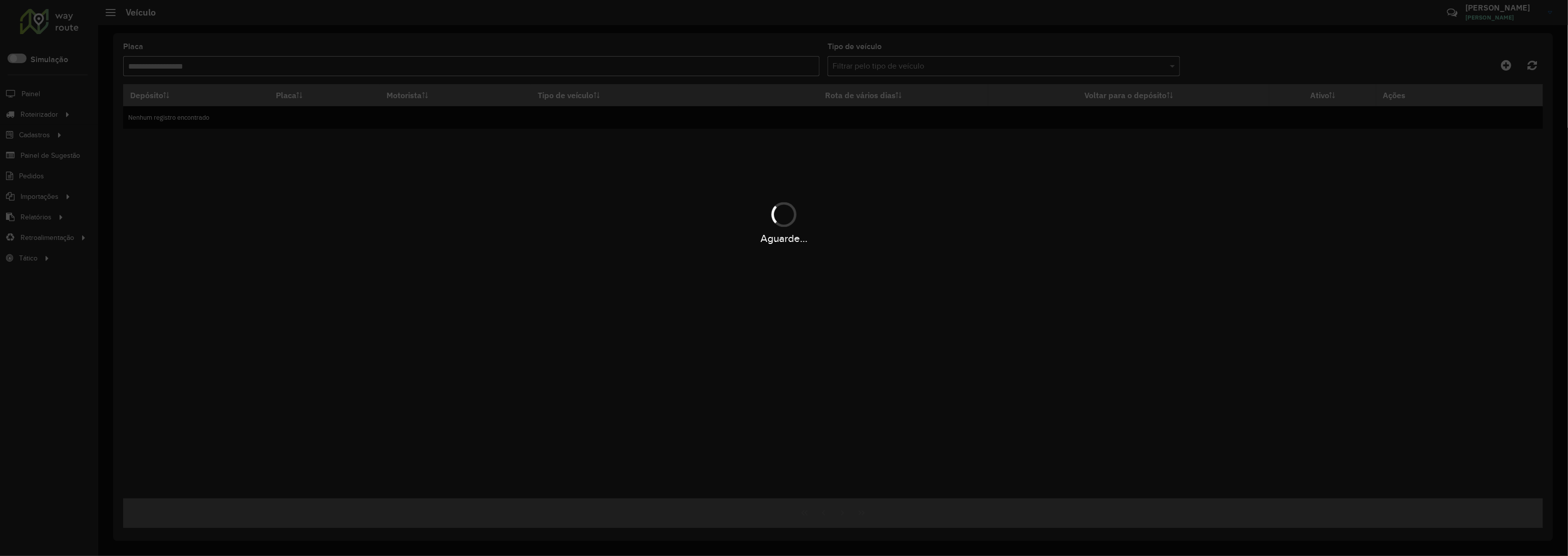
type input "***"
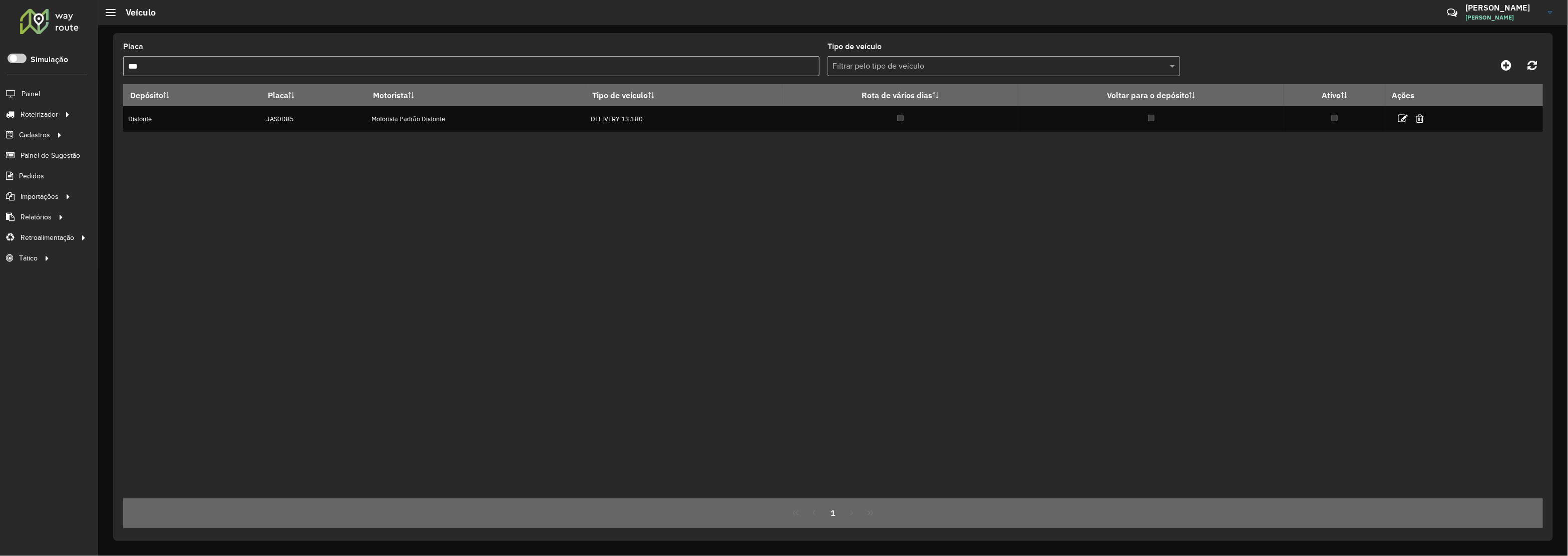
click at [48, 21] on div at bounding box center [49, 21] width 61 height 26
